Goal: Information Seeking & Learning: Learn about a topic

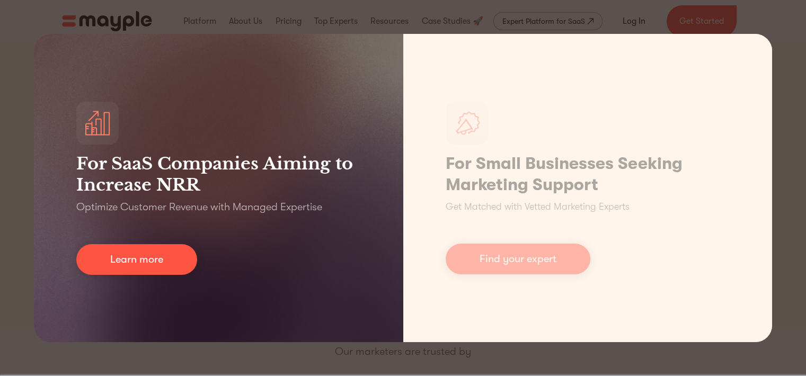
scroll to position [10, 0]
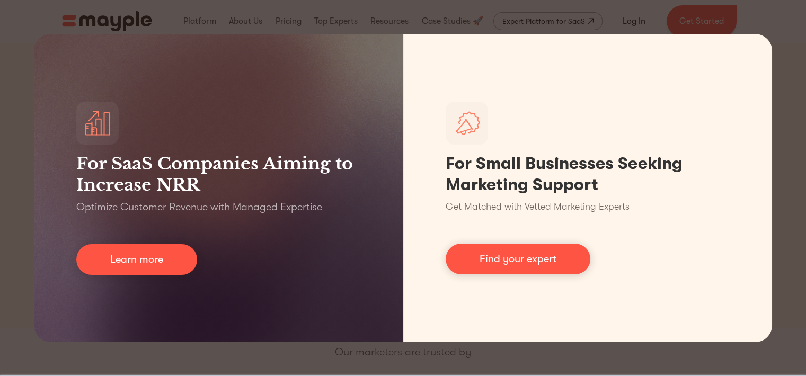
click at [15, 90] on div "For SaaS Companies Aiming to Increase NRR Optimize Customer Revenue with Manage…" at bounding box center [403, 188] width 806 height 376
click at [253, 18] on div "For SaaS Companies Aiming to Increase NRR Optimize Customer Revenue with Manage…" at bounding box center [403, 188] width 806 height 376
click at [6, 132] on div "For SaaS Companies Aiming to Increase NRR Optimize Customer Revenue with Manage…" at bounding box center [403, 188] width 806 height 376
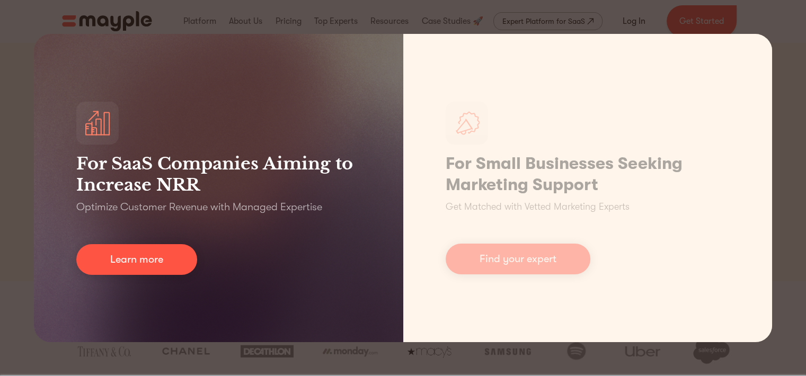
click at [139, 256] on link "Learn more" at bounding box center [136, 259] width 121 height 31
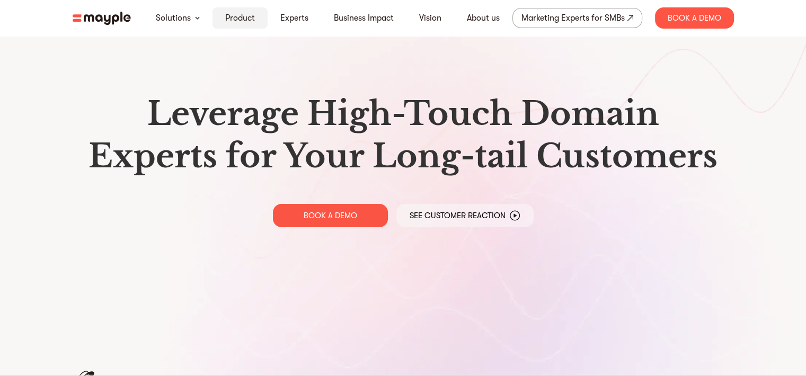
click at [242, 20] on link "Product" at bounding box center [240, 18] width 30 height 13
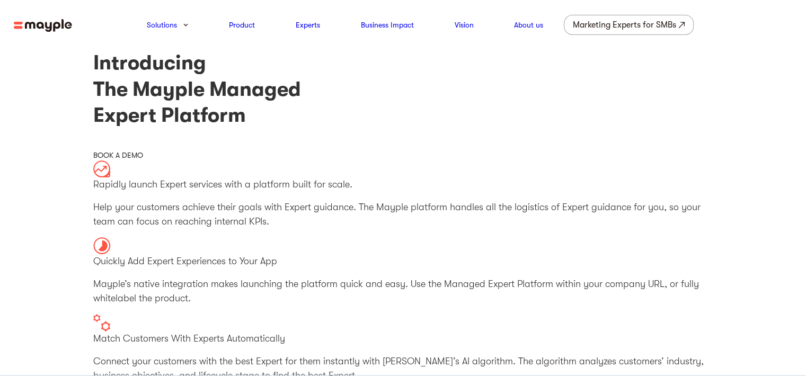
click at [287, 128] on h1 "Introducing The Mayple Managed Expert Platform" at bounding box center [403, 89] width 620 height 78
